Goal: Transaction & Acquisition: Purchase product/service

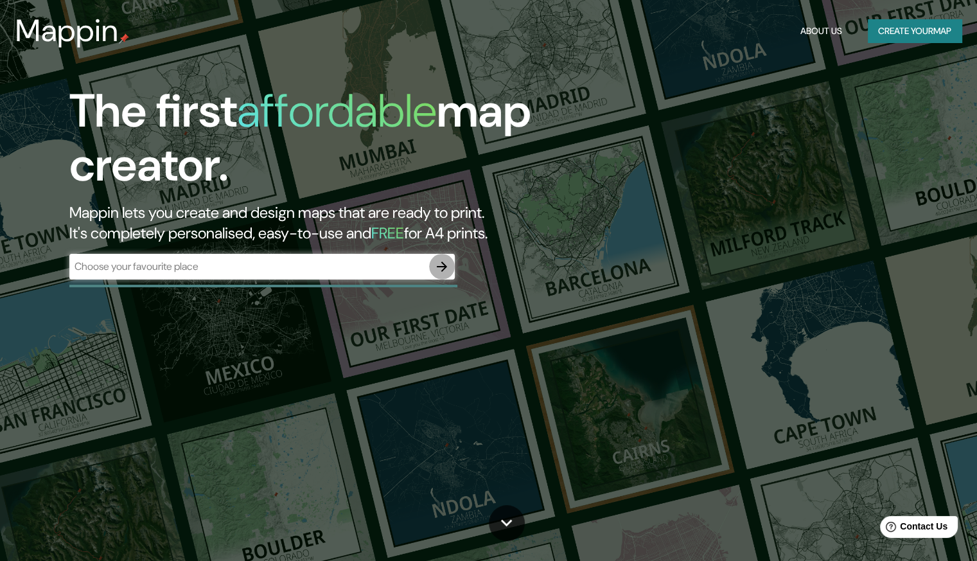
click at [442, 278] on button "button" at bounding box center [442, 267] width 26 height 26
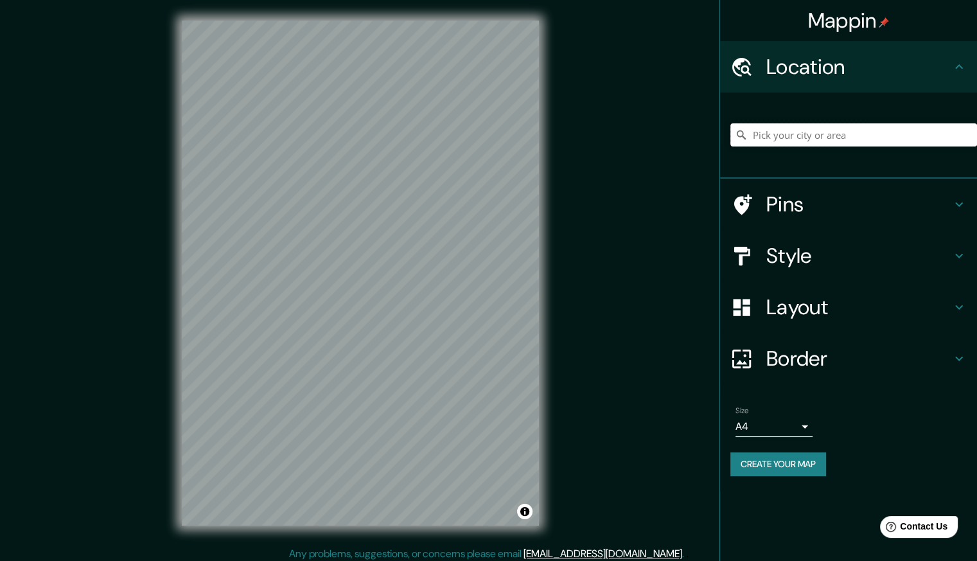
drag, startPoint x: 841, startPoint y: 134, endPoint x: 832, endPoint y: 134, distance: 8.4
click at [837, 134] on input "Pick your city or area" at bounding box center [853, 134] width 247 height 23
click at [828, 134] on input "Pick your city or area" at bounding box center [853, 134] width 247 height 23
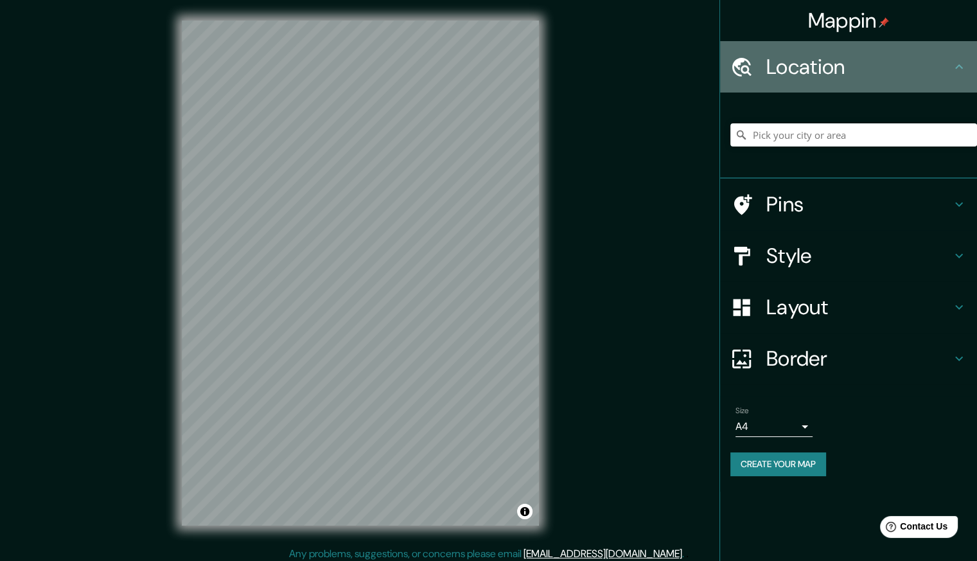
click at [921, 64] on h4 "Location" at bounding box center [858, 67] width 185 height 26
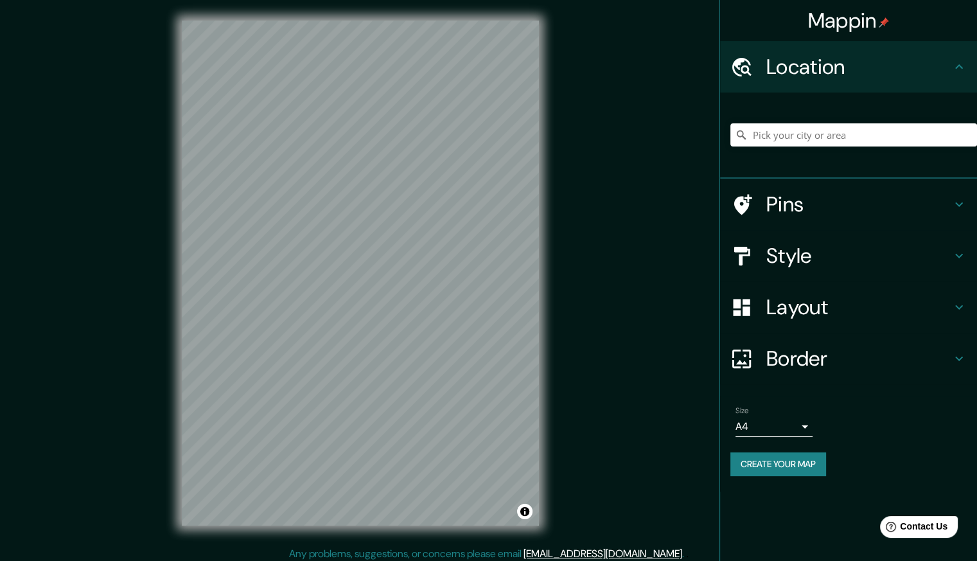
click at [967, 64] on div "Location" at bounding box center [848, 66] width 257 height 51
click at [906, 139] on input "Pick your city or area" at bounding box center [853, 134] width 247 height 23
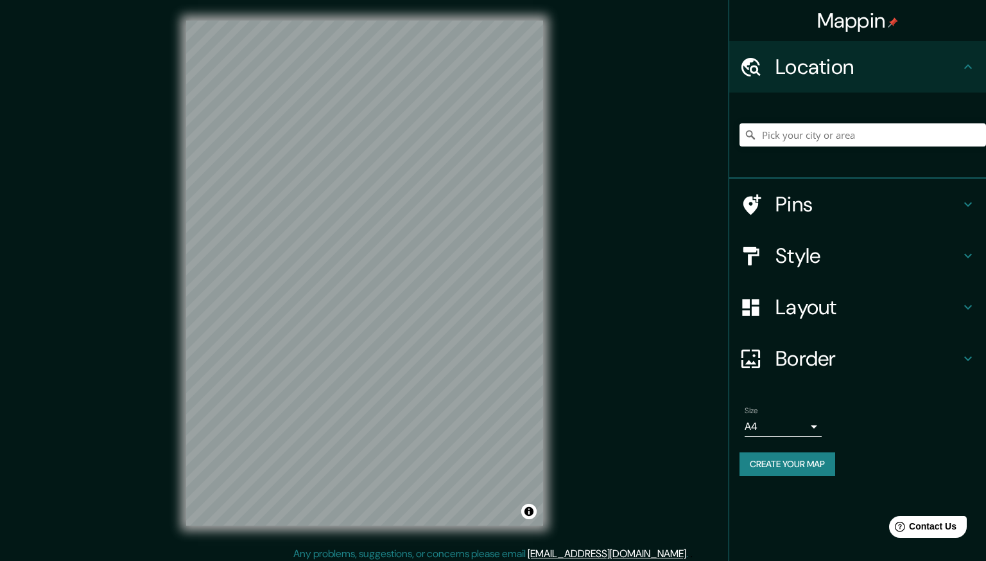
click at [805, 421] on body "Mappin Location Pins Style Layout Border Choose a border. Hint : you can make l…" at bounding box center [493, 280] width 986 height 561
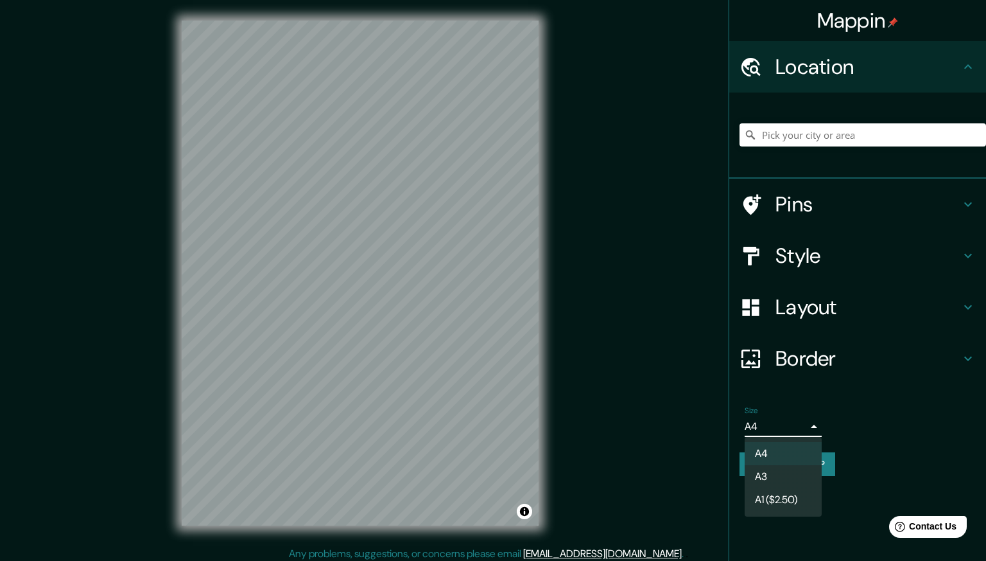
click at [927, 412] on div at bounding box center [493, 280] width 986 height 561
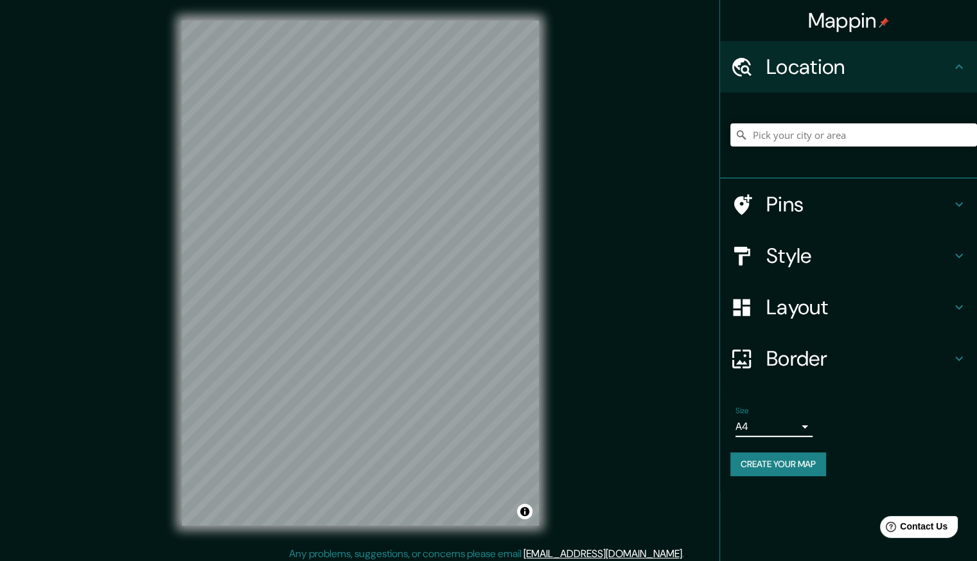
click at [823, 150] on div at bounding box center [853, 135] width 247 height 64
click at [824, 138] on input "Pick your city or area" at bounding box center [853, 134] width 247 height 23
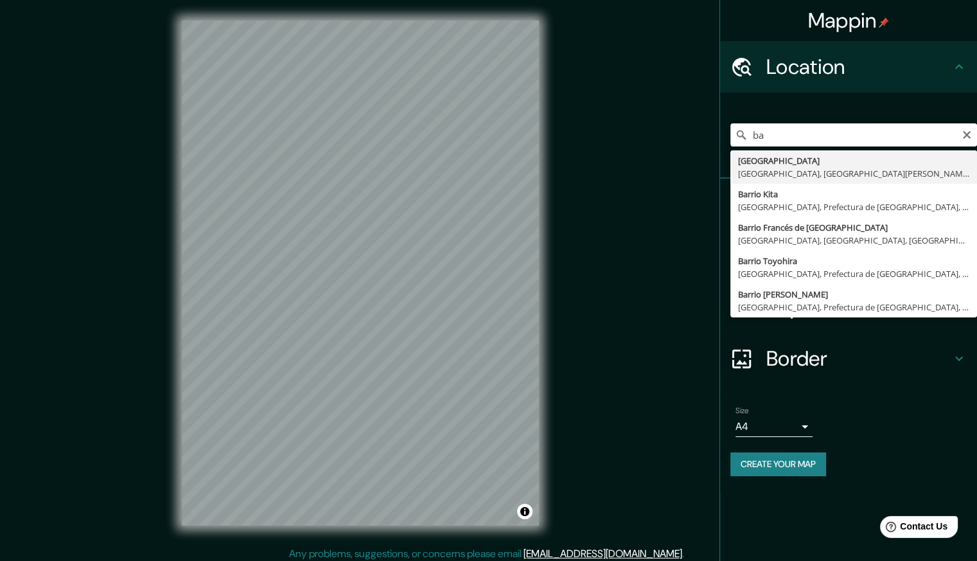
type input "b"
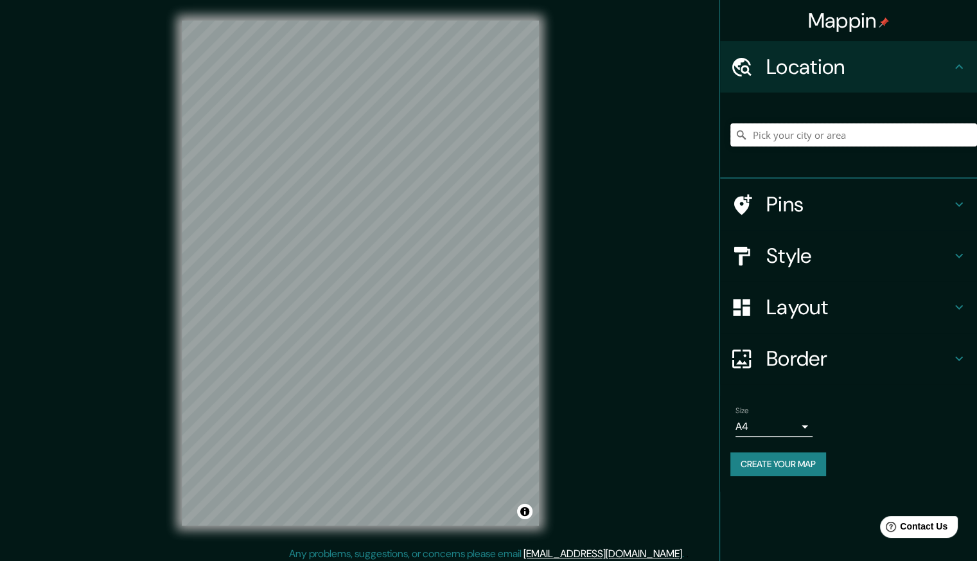
type input "b"
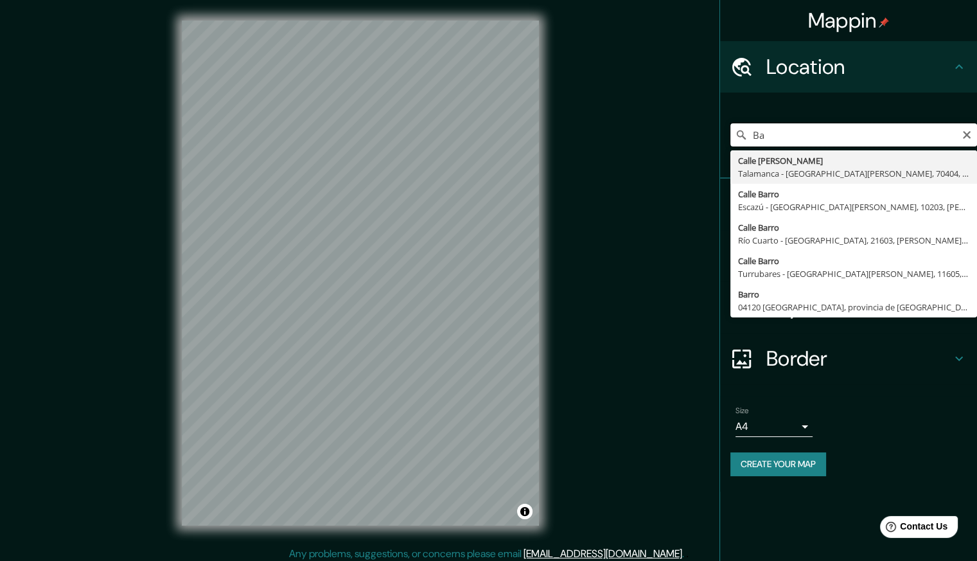
type input "B"
type input "C"
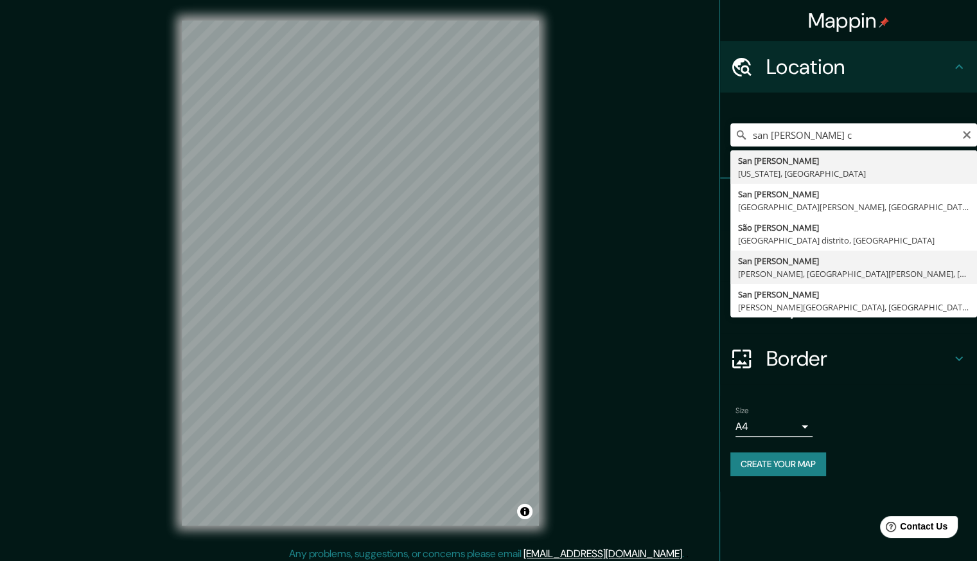
type input "[GEOGRAPHIC_DATA][PERSON_NAME], [PERSON_NAME], [GEOGRAPHIC_DATA][PERSON_NAME], …"
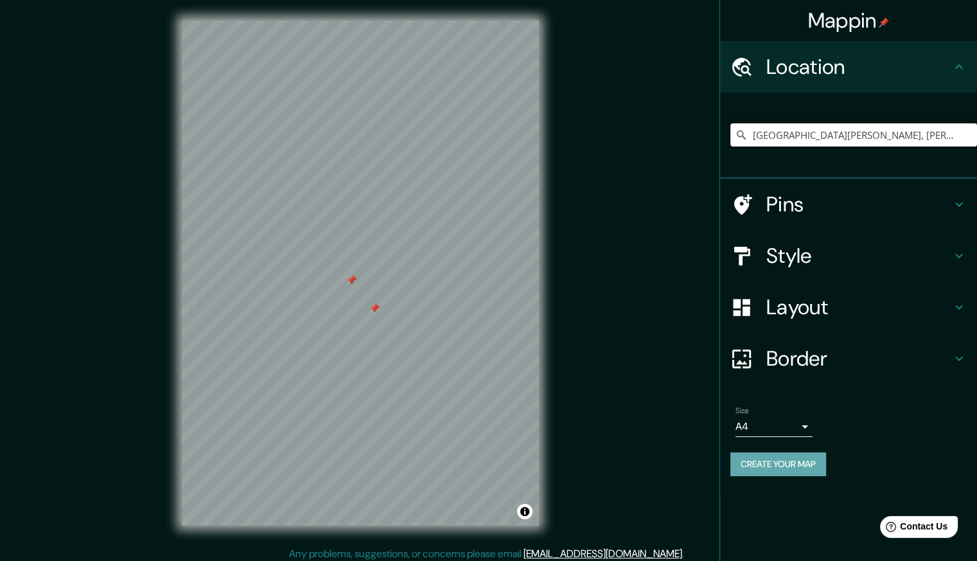
click at [826, 462] on button "Create your map" at bounding box center [778, 464] width 96 height 24
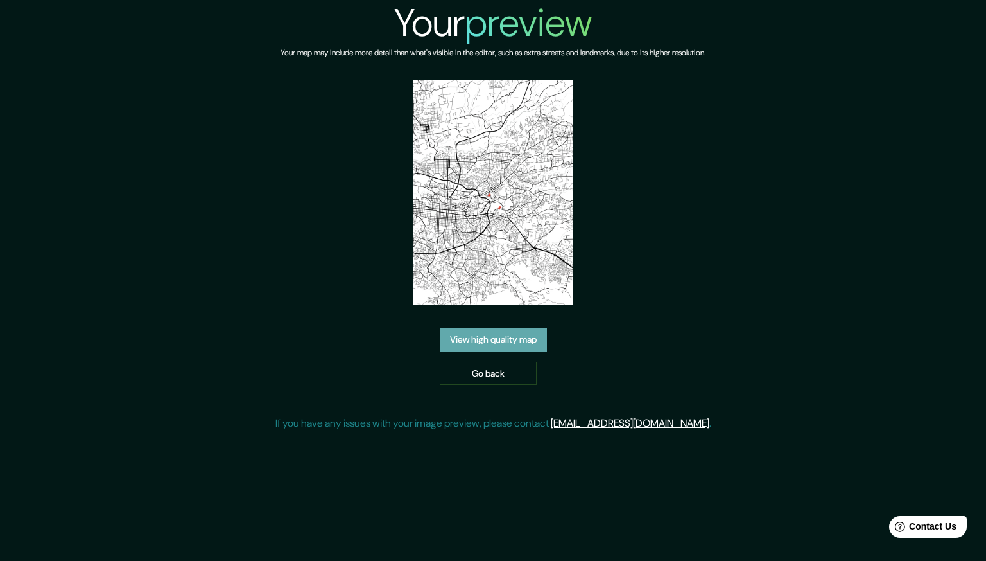
click at [541, 328] on link "View high quality map" at bounding box center [493, 340] width 107 height 24
